Goal: Task Accomplishment & Management: Manage account settings

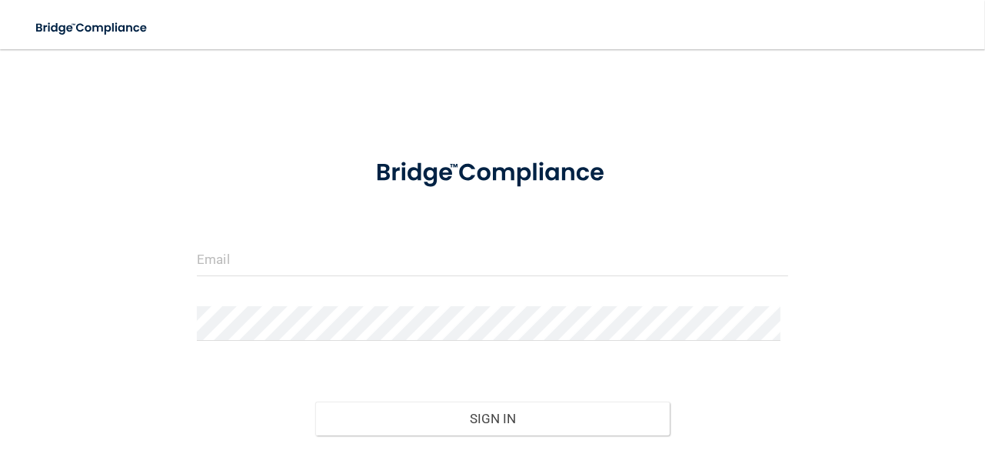
click at [383, 277] on div at bounding box center [492, 265] width 615 height 46
click at [387, 261] on input "email" at bounding box center [492, 259] width 591 height 35
type input "[EMAIL_ADDRESS][DOMAIN_NAME]"
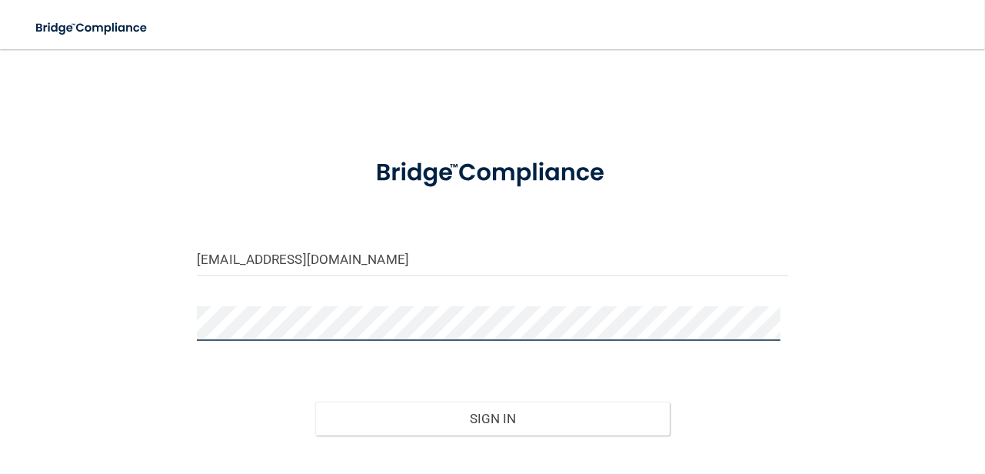
click at [315, 401] on button "Sign In" at bounding box center [492, 418] width 355 height 34
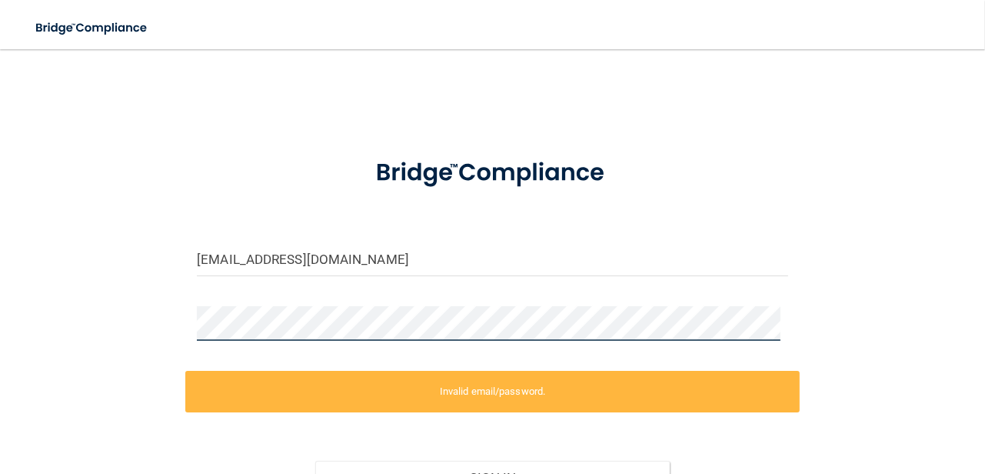
click at [31, 322] on div "[EMAIL_ADDRESS][DOMAIN_NAME] Invalid email/password. You don't have permission …" at bounding box center [493, 307] width 924 height 485
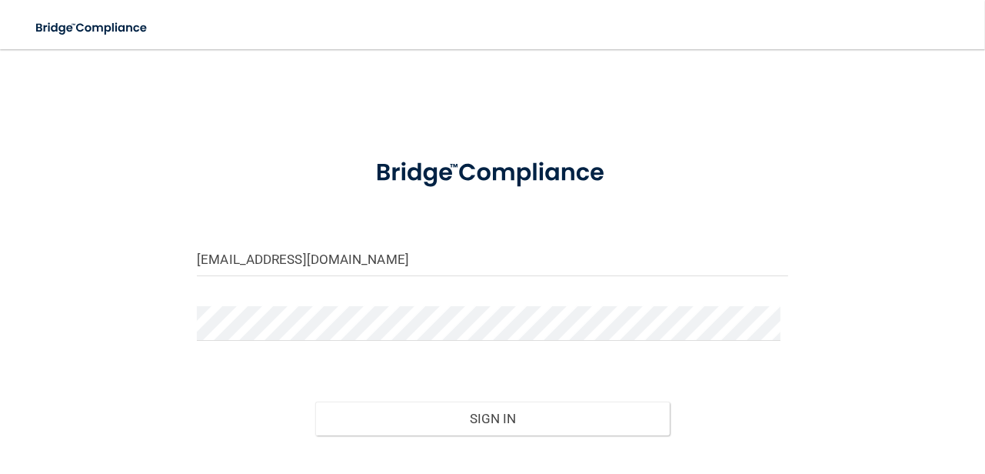
drag, startPoint x: 427, startPoint y: 398, endPoint x: 427, endPoint y: 410, distance: 12.3
click at [427, 398] on div "Sign In" at bounding box center [492, 403] width 615 height 65
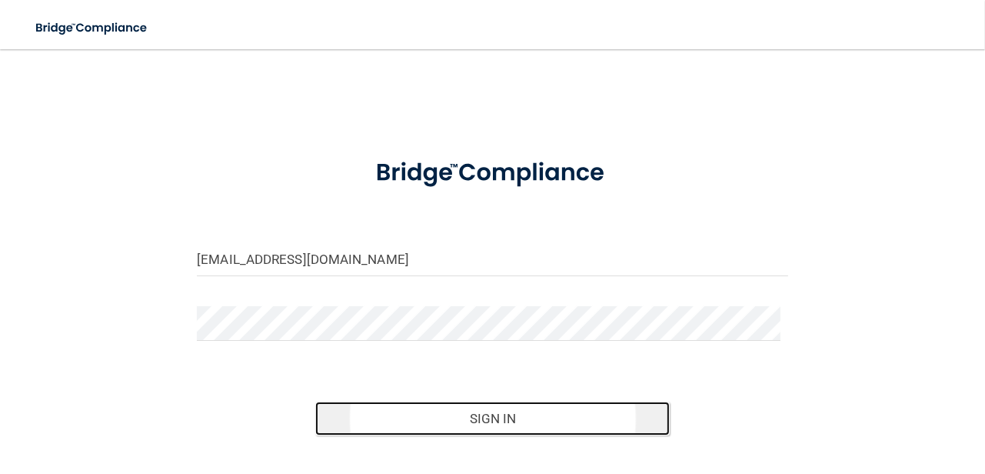
click at [425, 411] on button "Sign In" at bounding box center [492, 418] width 355 height 34
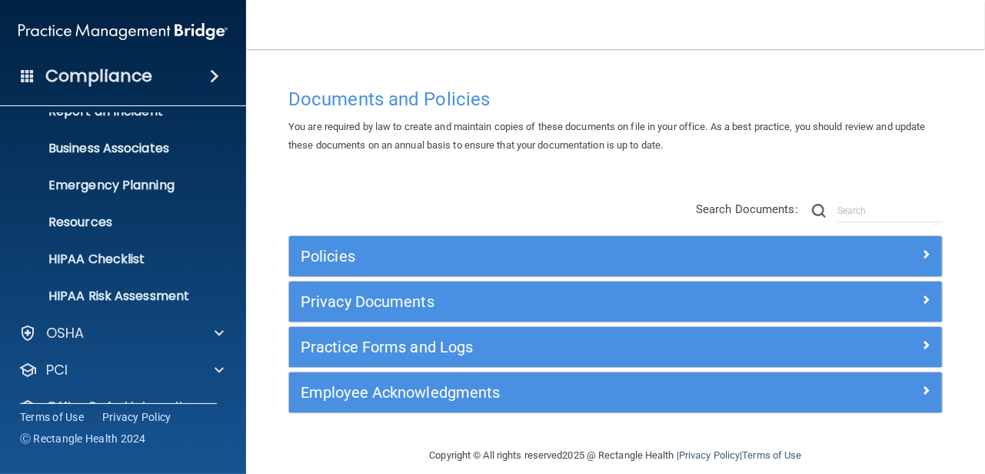
scroll to position [164, 0]
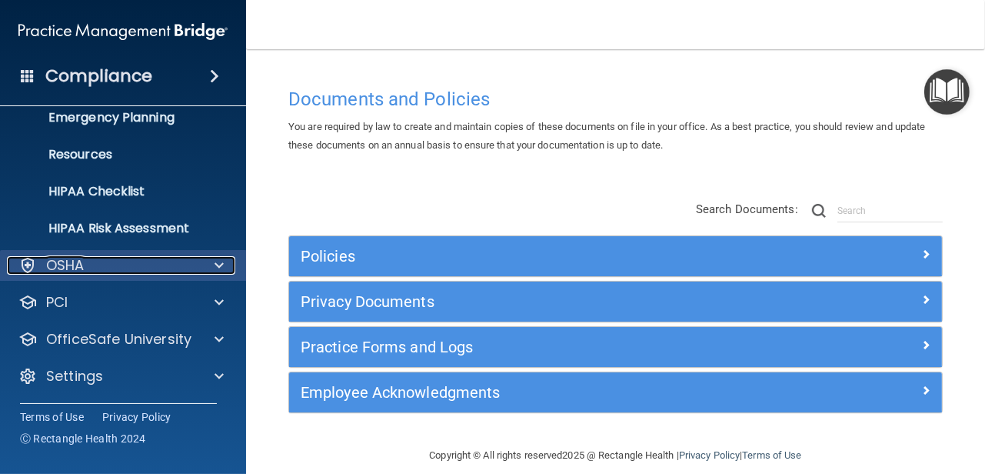
click at [138, 262] on div "OSHA" at bounding box center [102, 265] width 191 height 18
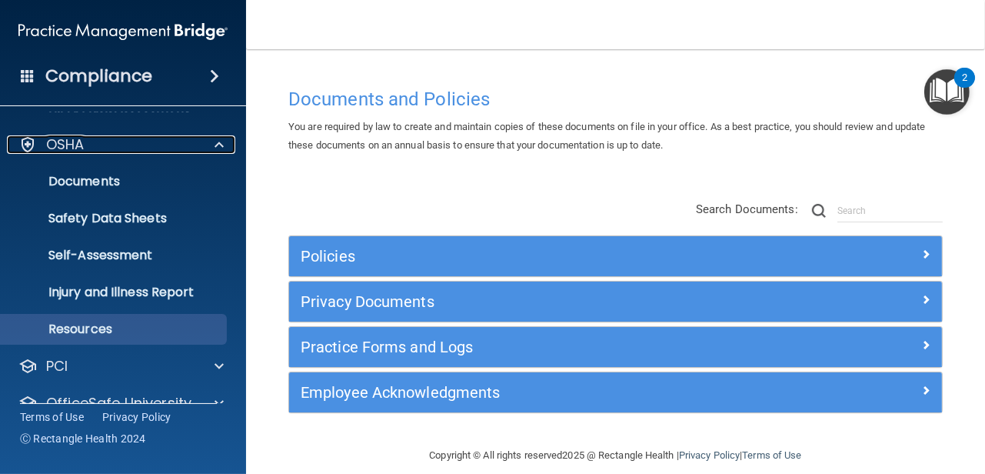
scroll to position [348, 0]
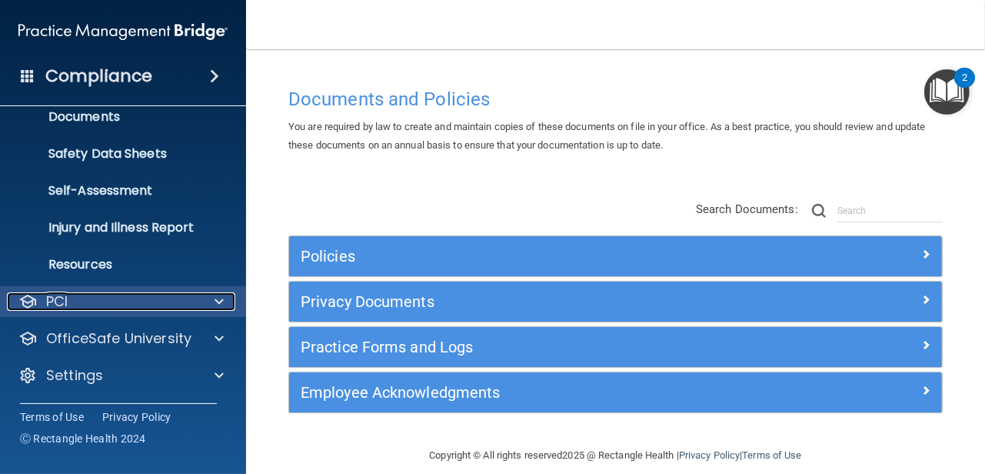
click at [143, 298] on div "PCI" at bounding box center [102, 301] width 191 height 18
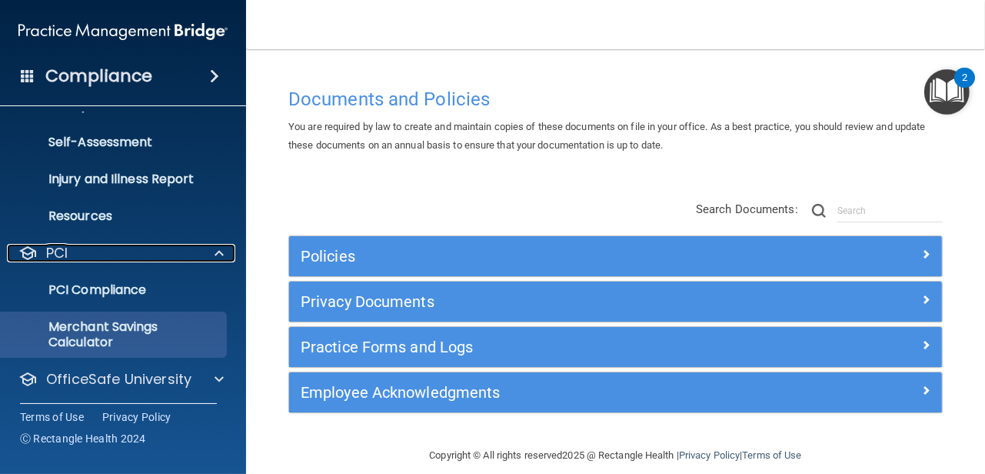
scroll to position [438, 0]
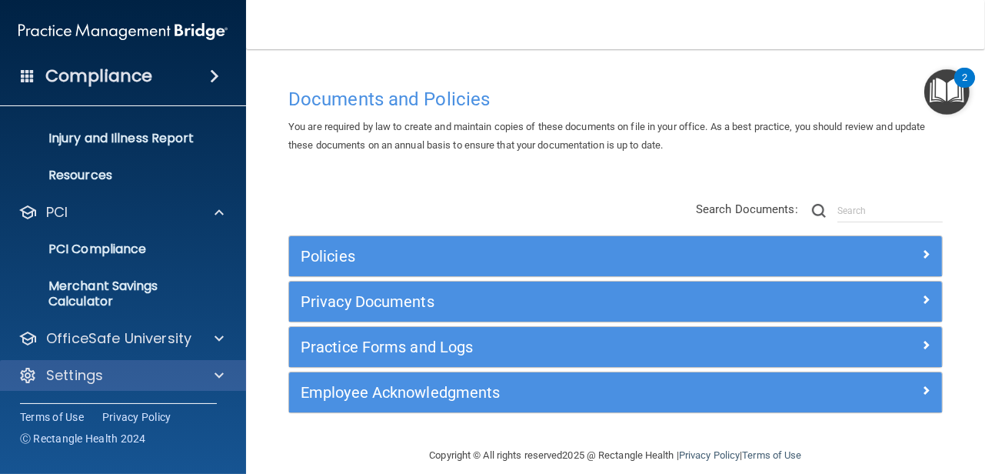
click at [147, 364] on div "Settings" at bounding box center [123, 375] width 247 height 31
click at [218, 374] on span at bounding box center [219, 375] width 9 height 18
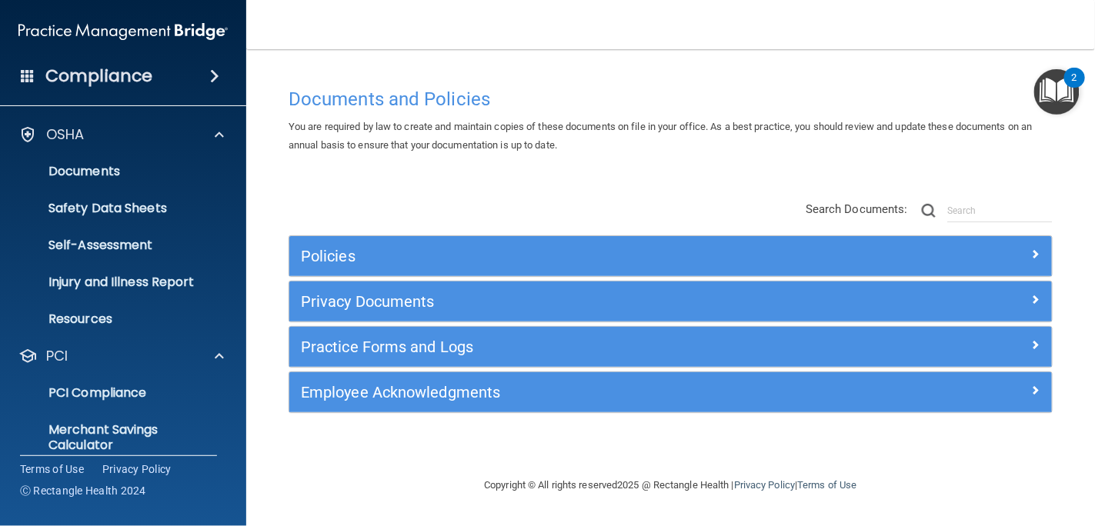
scroll to position [385, 0]
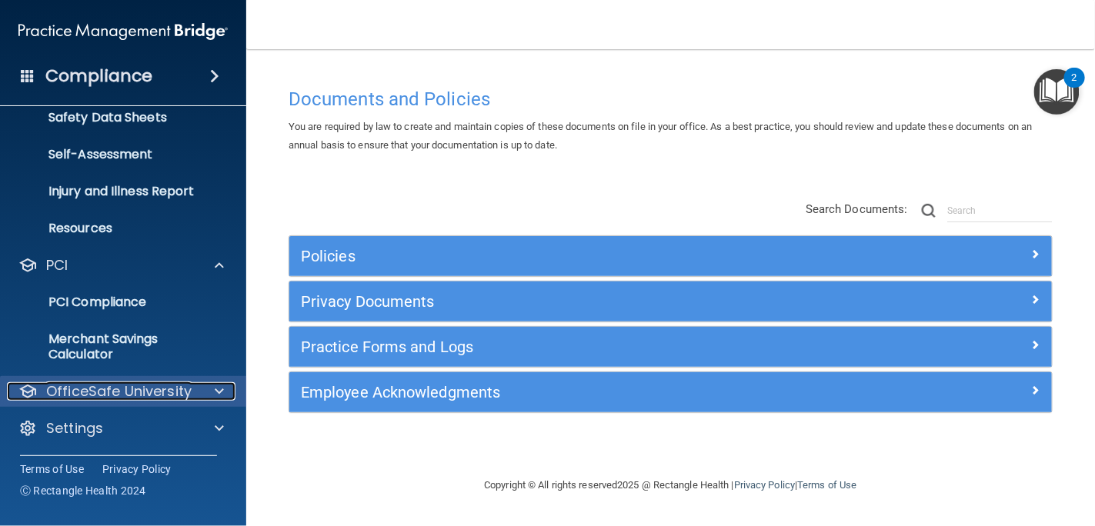
click at [159, 389] on p "OfficeSafe University" at bounding box center [118, 391] width 145 height 18
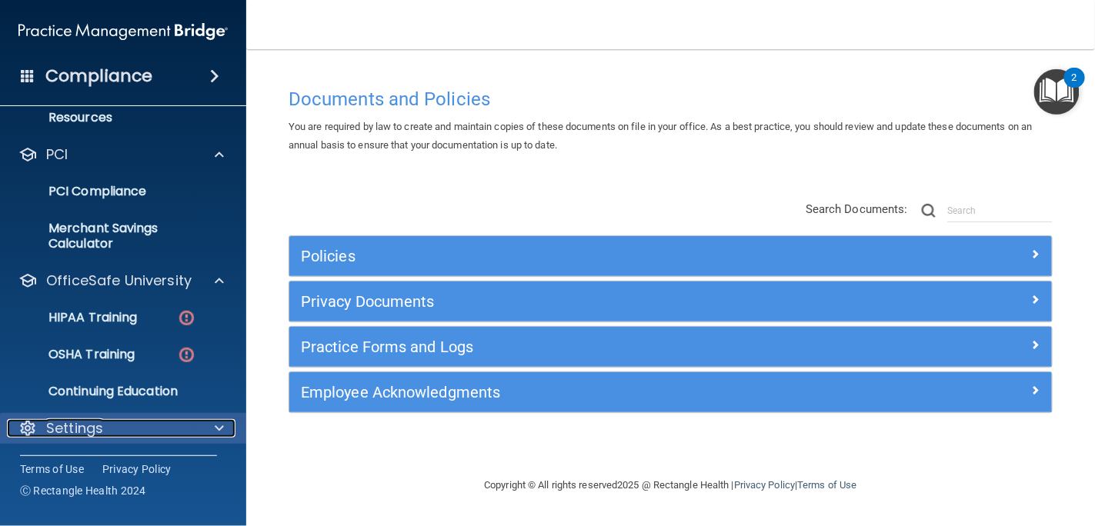
click at [138, 419] on div "Settings" at bounding box center [102, 428] width 191 height 18
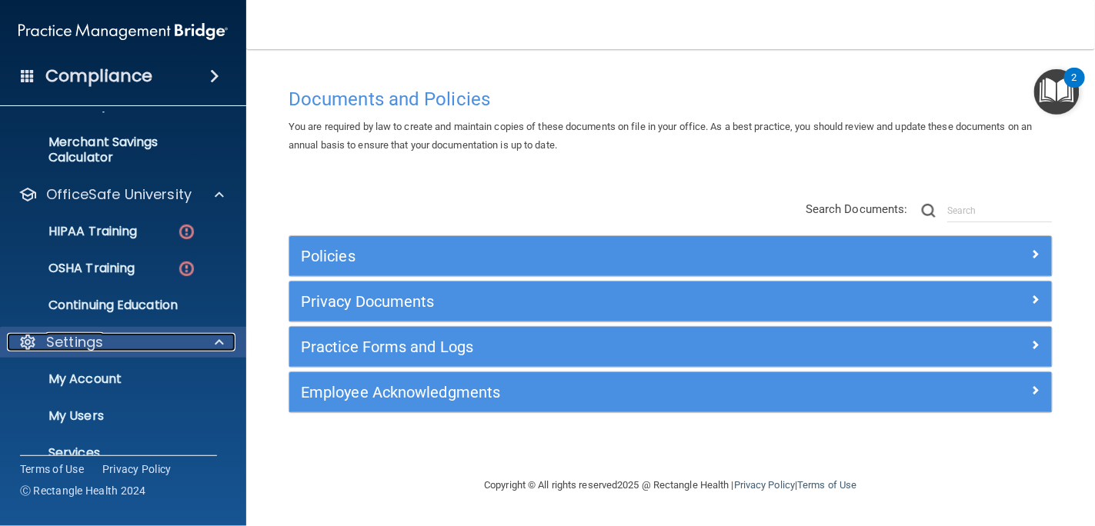
scroll to position [642, 0]
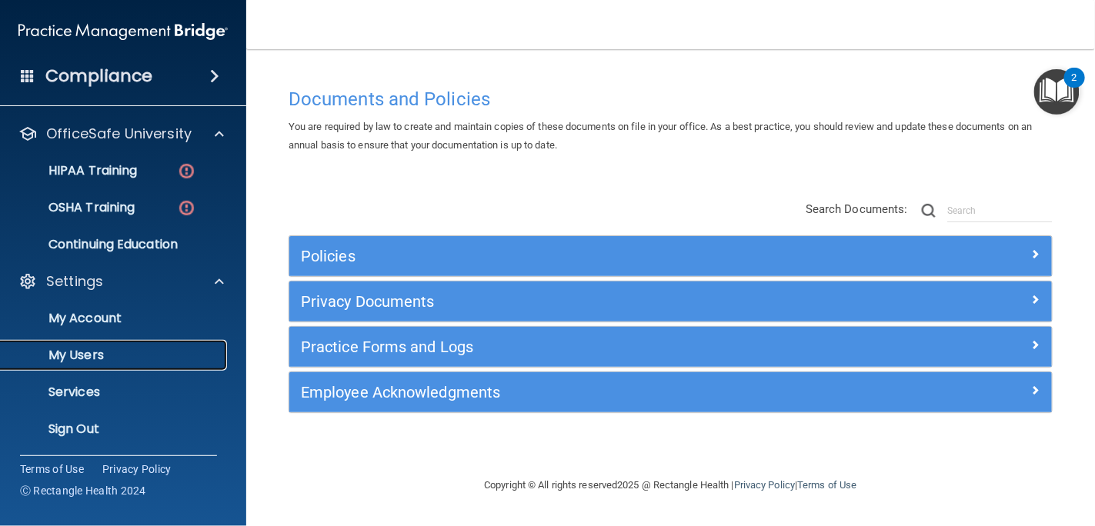
click at [109, 353] on p "My Users" at bounding box center [115, 355] width 210 height 15
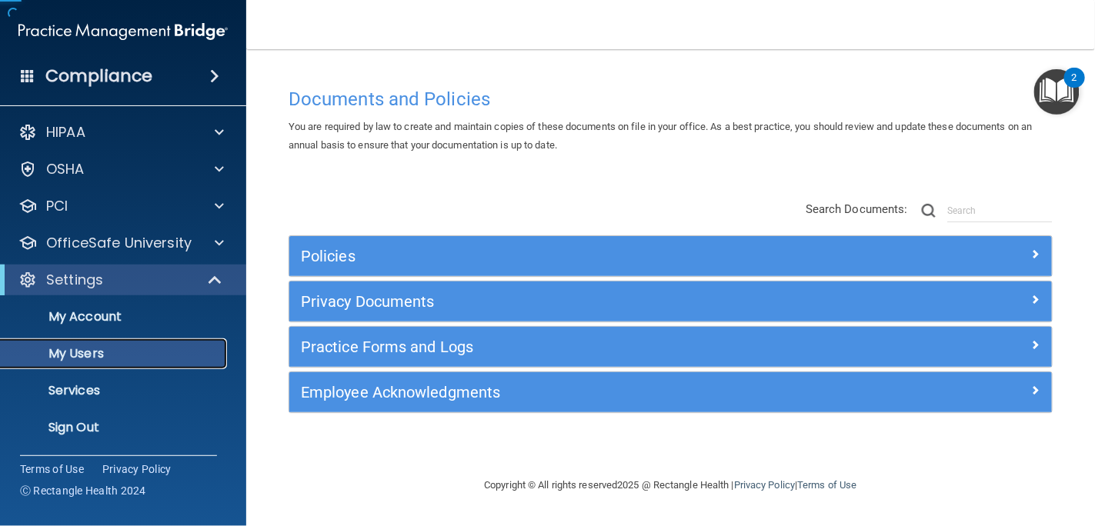
scroll to position [1, 0]
select select "20"
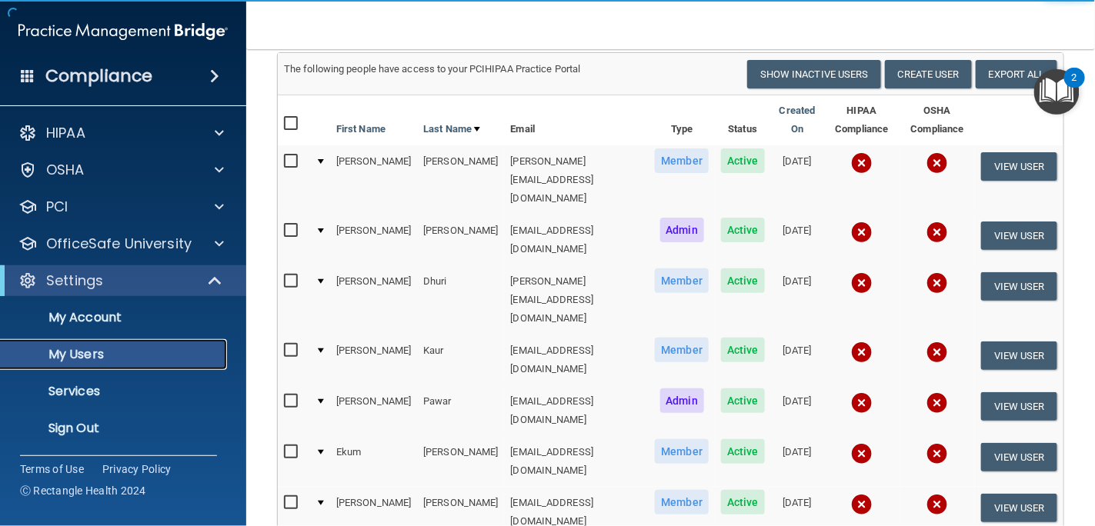
scroll to position [85, 0]
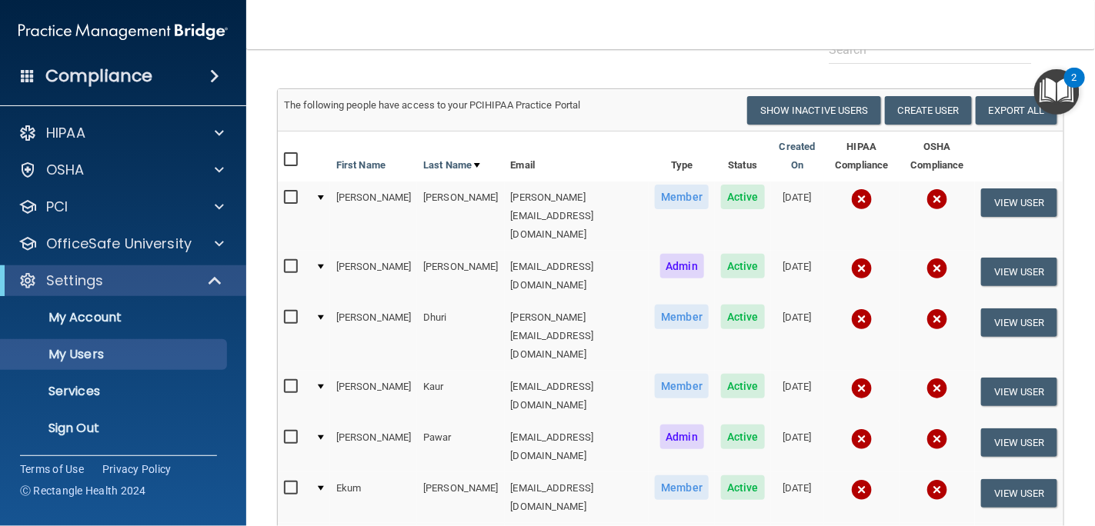
click at [298, 162] on input "checkbox" at bounding box center [293, 160] width 18 height 12
checkbox input "true"
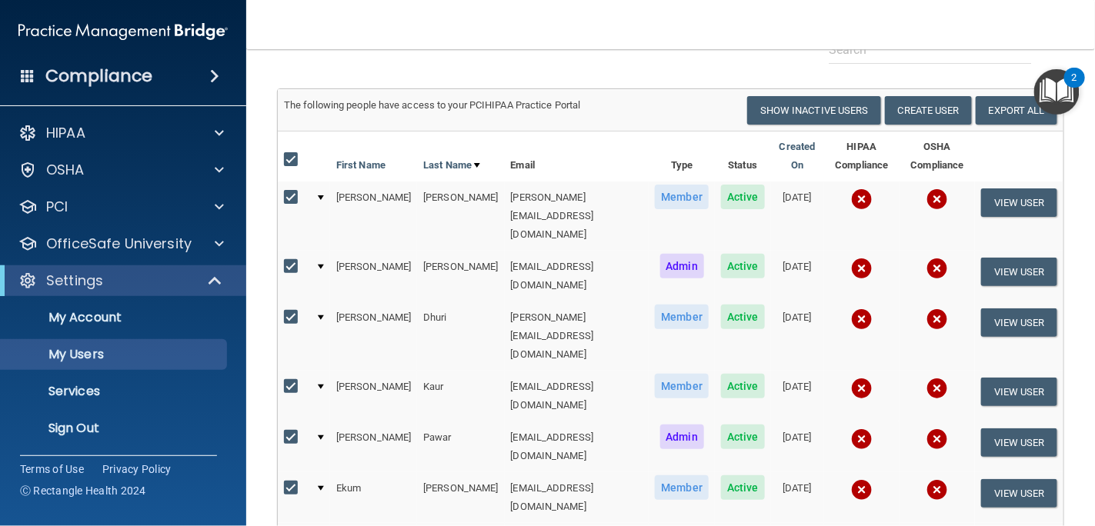
checkbox input "true"
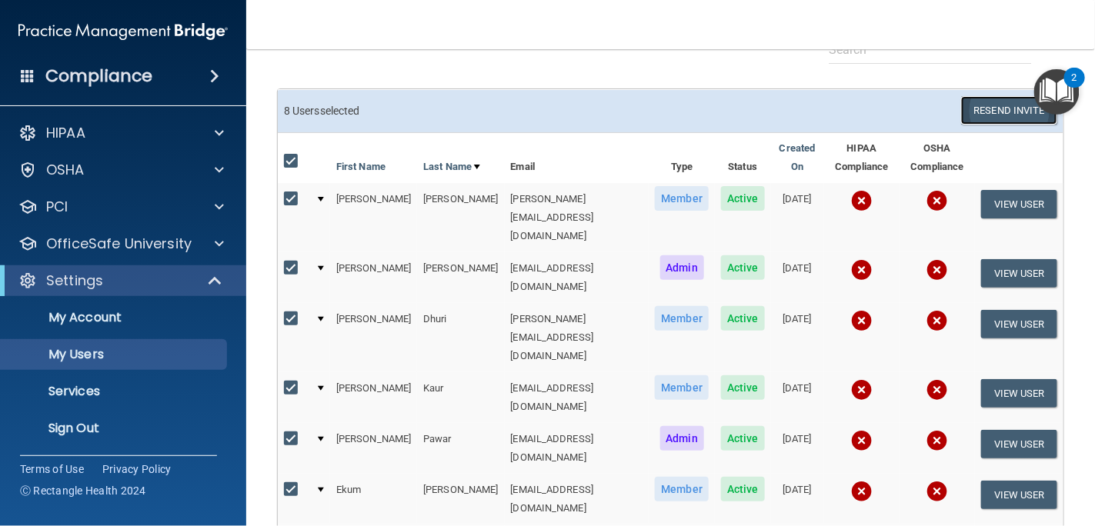
click at [985, 117] on button "Resend Invite" at bounding box center [1009, 110] width 96 height 28
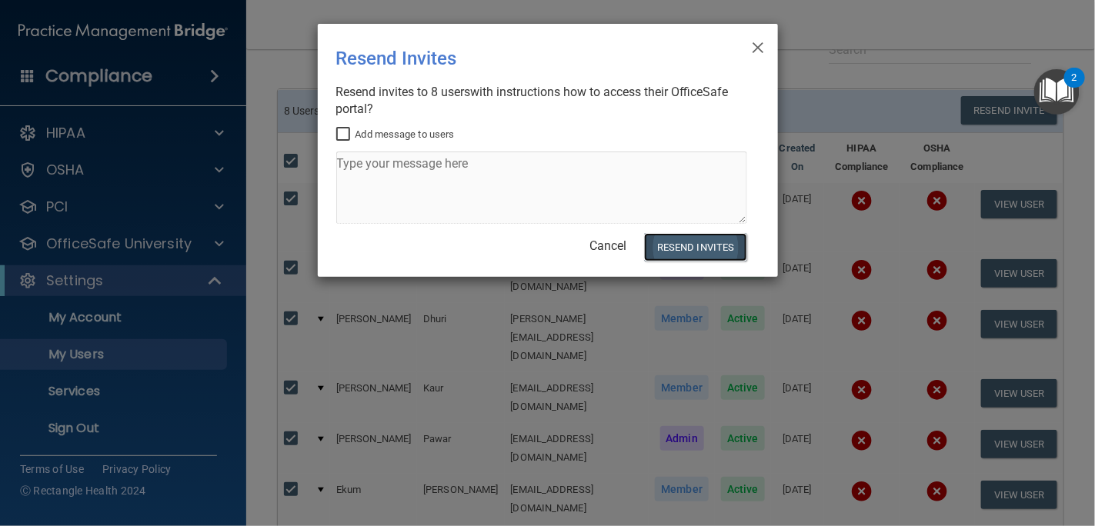
click at [723, 248] on button "Resend Invites" at bounding box center [695, 247] width 102 height 28
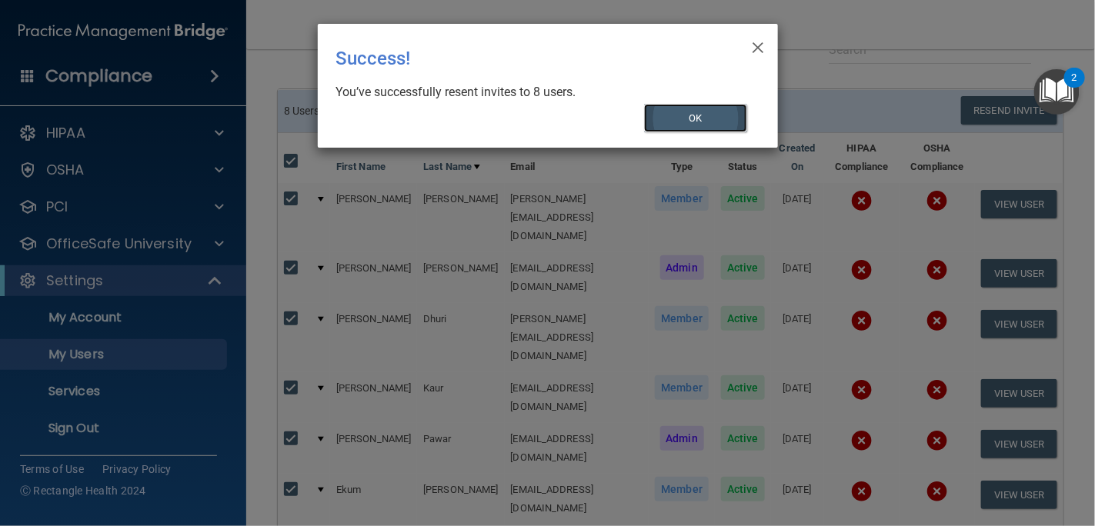
click at [704, 112] on button "OK" at bounding box center [695, 118] width 103 height 28
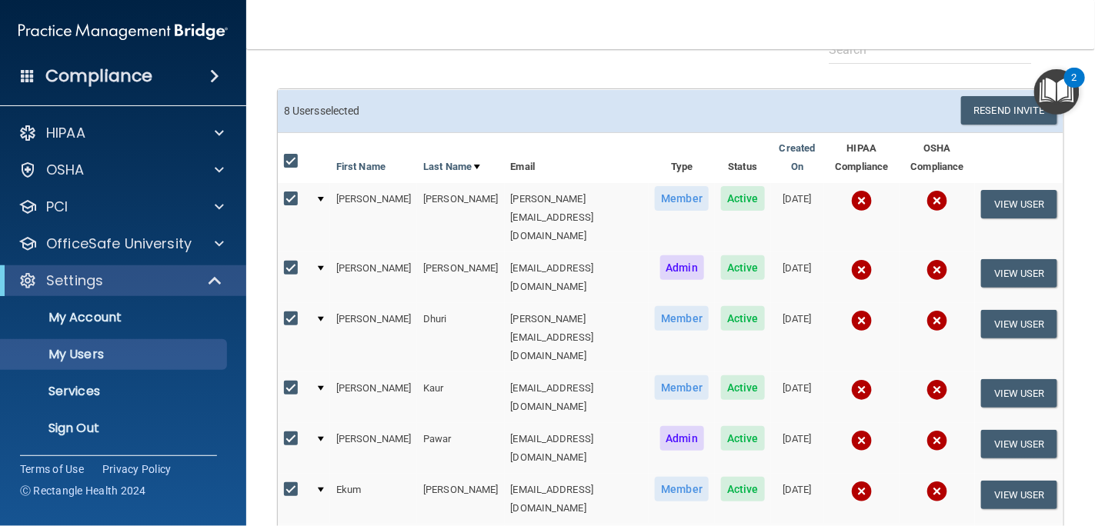
click at [293, 155] on input "checkbox" at bounding box center [293, 161] width 18 height 12
checkbox input "false"
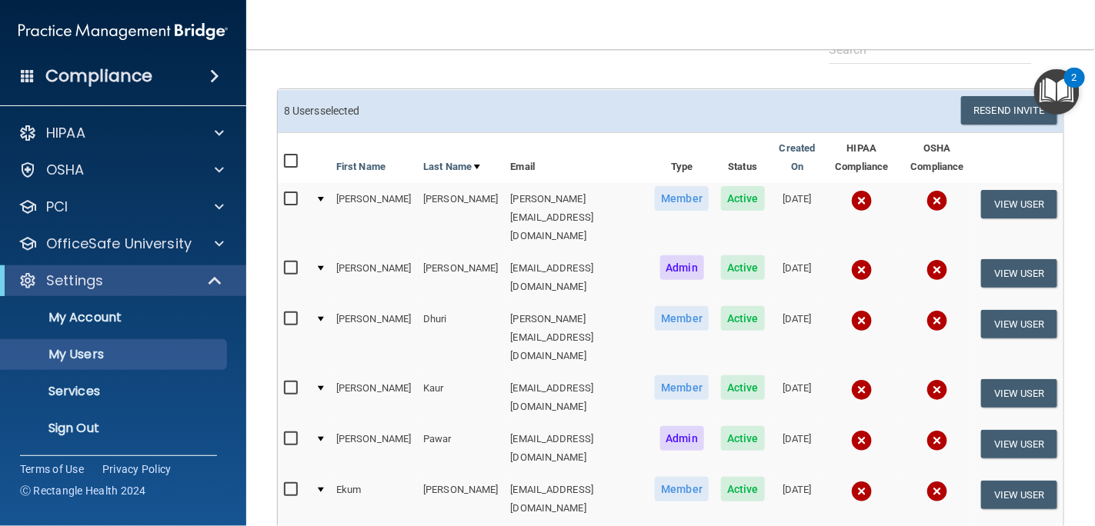
checkbox input "false"
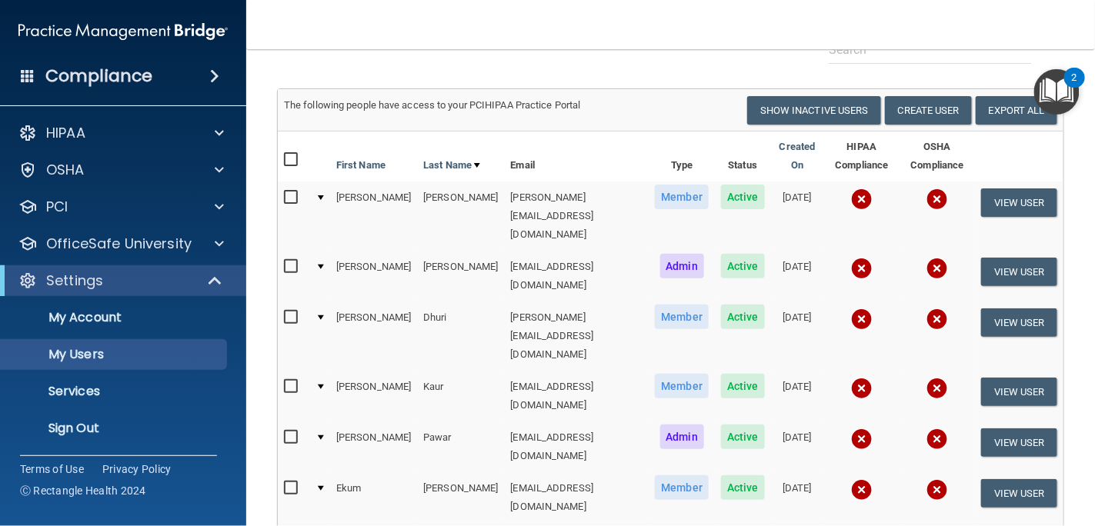
click at [298, 161] on input "checkbox" at bounding box center [293, 160] width 18 height 12
checkbox input "true"
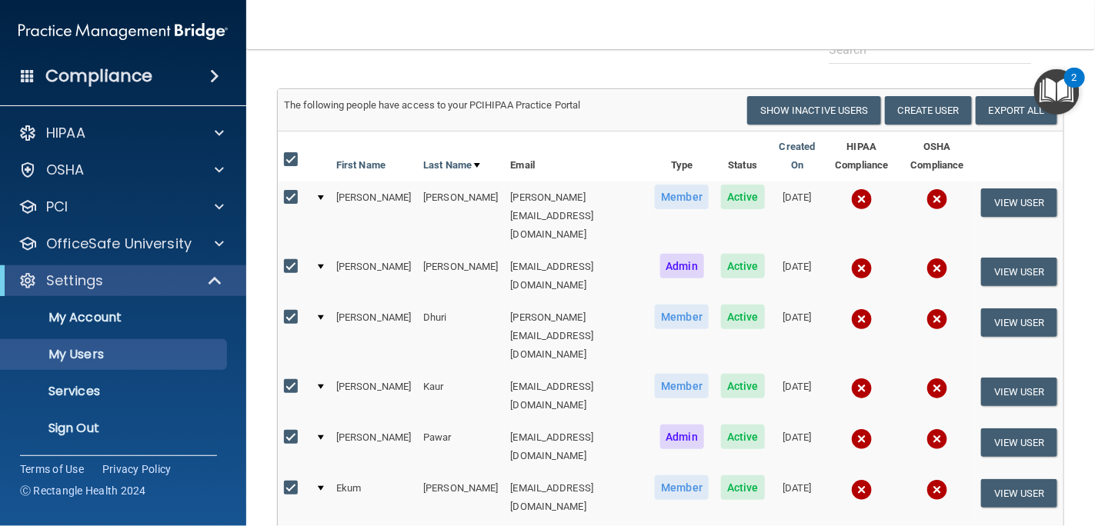
checkbox input "true"
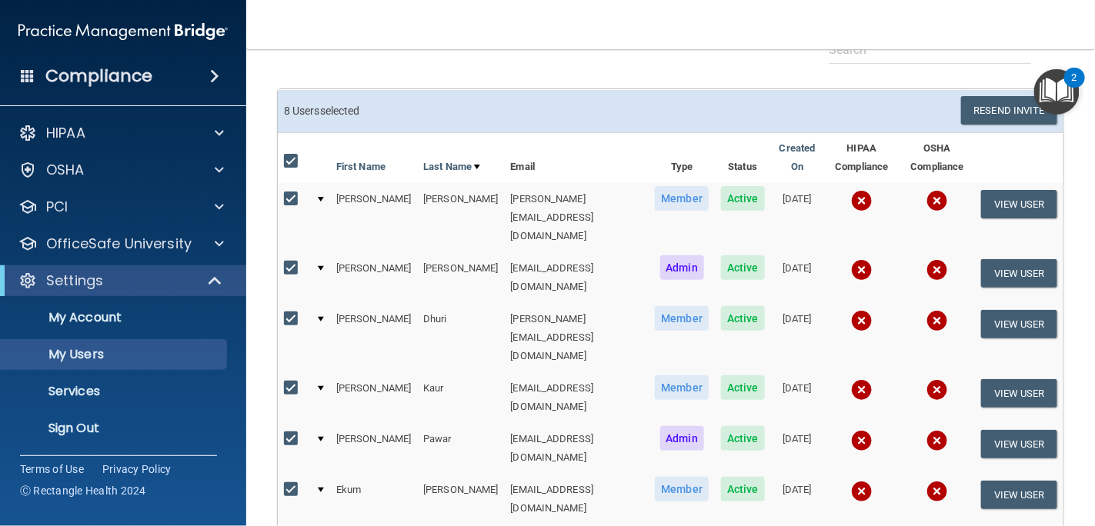
click at [298, 162] on input "checkbox" at bounding box center [293, 161] width 18 height 12
checkbox input "false"
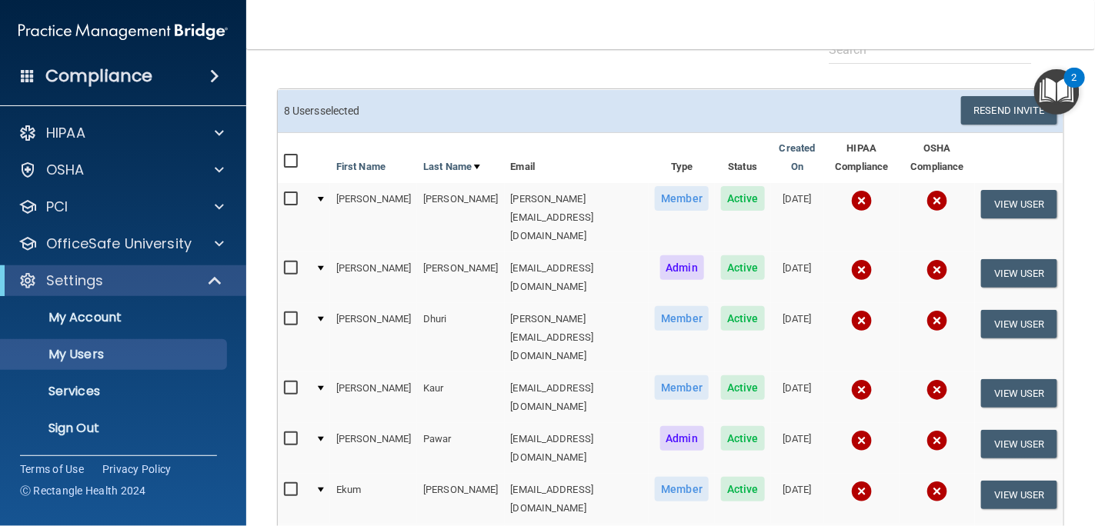
checkbox input "false"
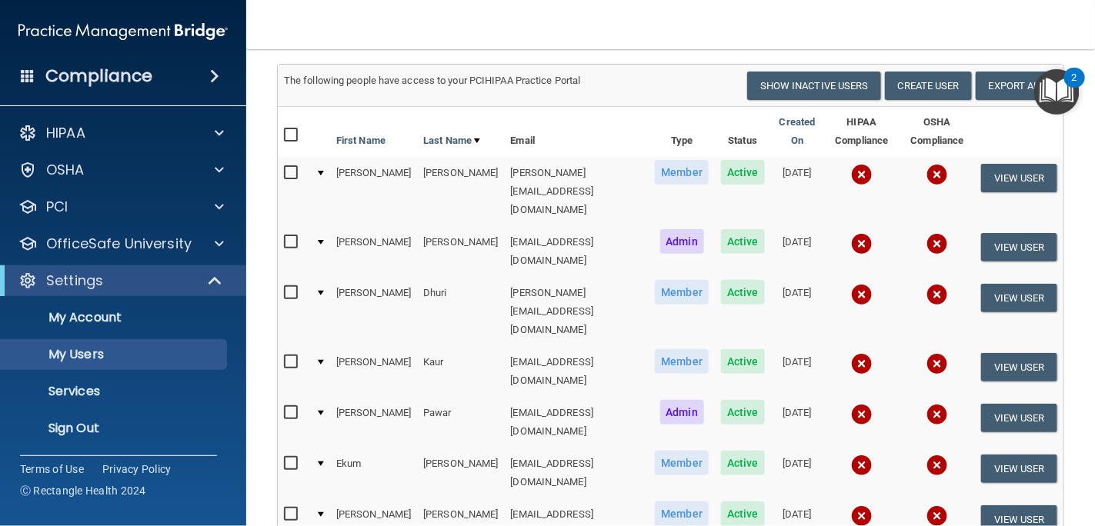
scroll to position [9, 0]
